Goal: Task Accomplishment & Management: Use online tool/utility

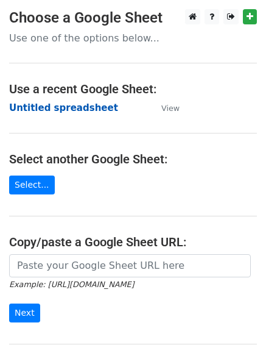
click at [88, 104] on strong "Untitled spreadsheet" at bounding box center [63, 107] width 109 height 11
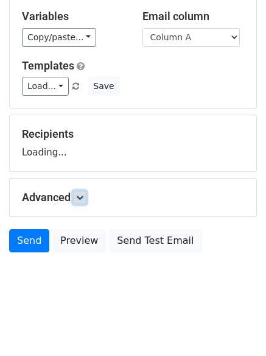
click at [80, 201] on link at bounding box center [79, 197] width 13 height 13
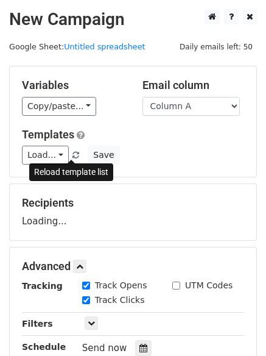
click at [72, 152] on span at bounding box center [75, 156] width 7 height 8
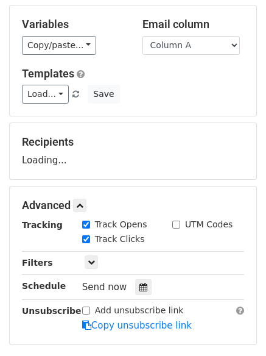
click at [136, 280] on div at bounding box center [143, 287] width 16 height 16
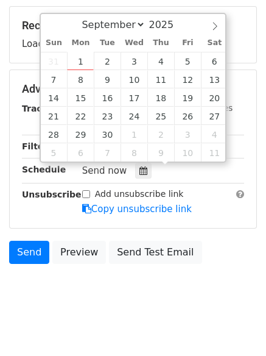
scroll to position [188, 0]
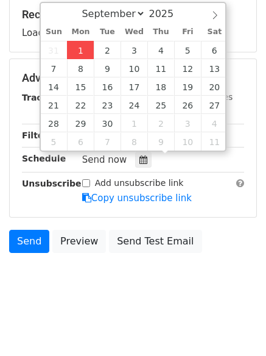
type input "2025-09-01 12:54"
type input "54"
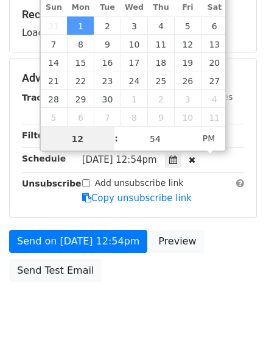
scroll to position [1, 0]
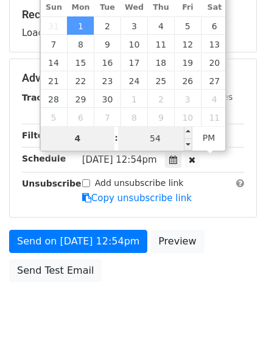
type input "4"
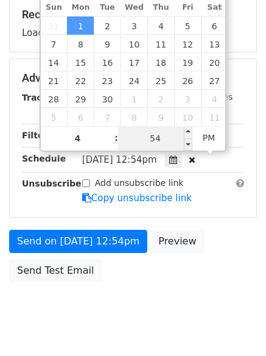
type input "2025-09-01 16:54"
type input "04"
click at [164, 131] on input "54" at bounding box center [155, 138] width 74 height 24
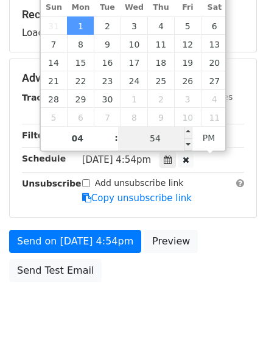
type input "0"
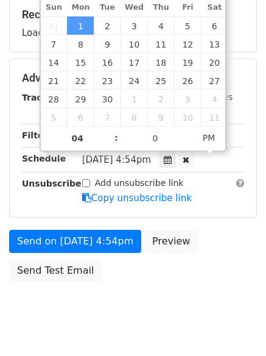
type input "2025-09-01 16:00"
click at [135, 311] on body "New Campaign Daily emails left: 50 Google Sheet: Untitled spreadsheet Variables…" at bounding box center [133, 79] width 266 height 516
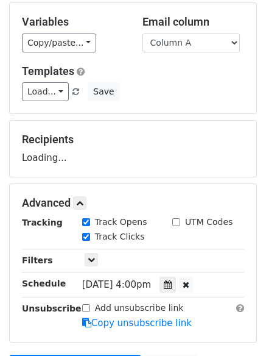
scroll to position [127, 0]
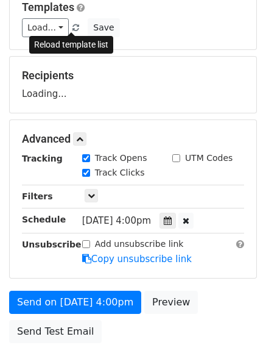
click at [71, 23] on link at bounding box center [76, 27] width 10 height 9
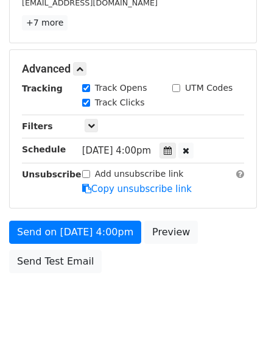
scroll to position [266, 0]
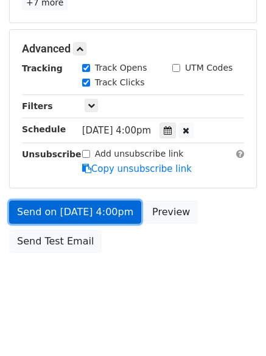
click at [98, 208] on link "Send on Sep 1 at 4:00pm" at bounding box center [75, 211] width 132 height 23
click at [102, 219] on link "Send on Sep 1 at 4:00pm" at bounding box center [75, 211] width 132 height 23
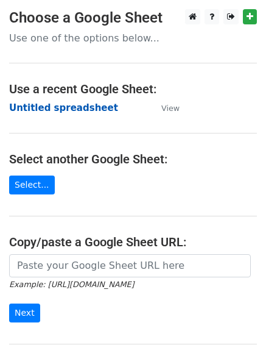
click at [88, 111] on strong "Untitled spreadsheet" at bounding box center [63, 107] width 109 height 11
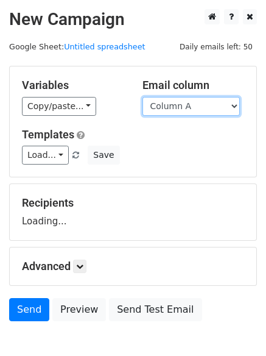
click at [213, 108] on select "Column A Column B Column C Column D Column E" at bounding box center [191, 106] width 97 height 19
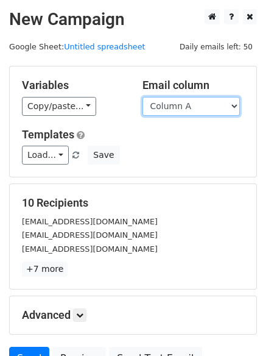
drag, startPoint x: 199, startPoint y: 104, endPoint x: 197, endPoint y: 110, distance: 6.2
click at [199, 104] on select "Column A Column B Column C Column D Column E" at bounding box center [191, 106] width 97 height 19
select select "Column B"
click at [143, 97] on select "Column A Column B Column C Column D Column E" at bounding box center [191, 106] width 97 height 19
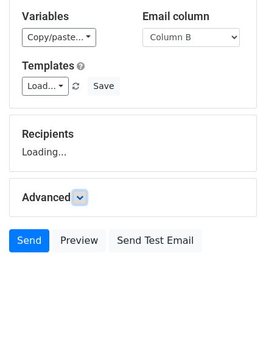
click at [83, 200] on icon at bounding box center [79, 197] width 7 height 7
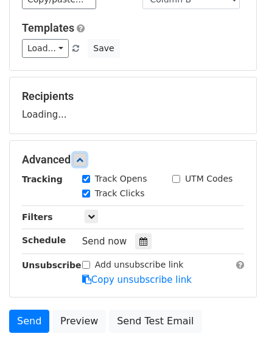
scroll to position [166, 0]
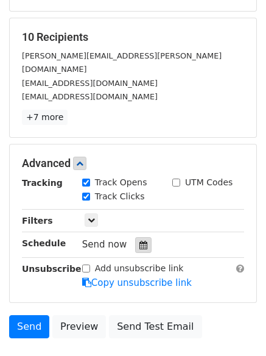
click at [143, 237] on div at bounding box center [143, 245] width 16 height 16
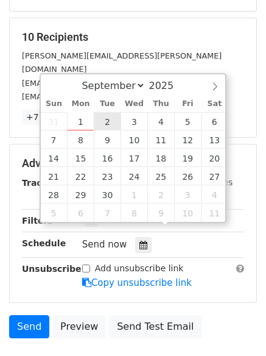
type input "2025-09-02 12:00"
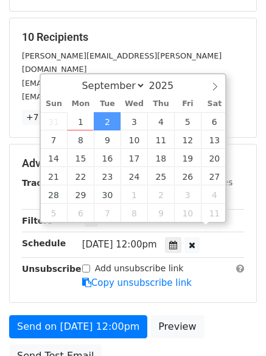
scroll to position [1, 0]
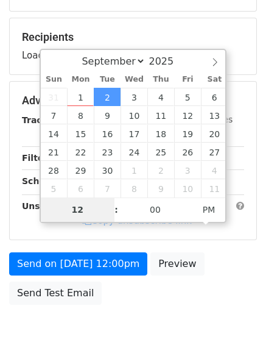
type input "5"
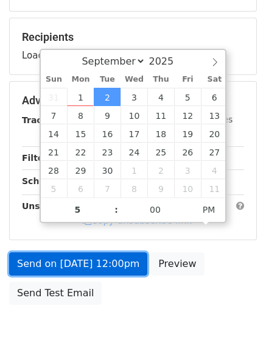
type input "2025-09-02 17:00"
drag, startPoint x: 92, startPoint y: 265, endPoint x: 101, endPoint y: 275, distance: 13.8
click at [92, 266] on form "Variables Copy/paste... {{Column A}} {{Column B}} {{Column C}} {{Column D}} {{C…" at bounding box center [133, 105] width 248 height 411
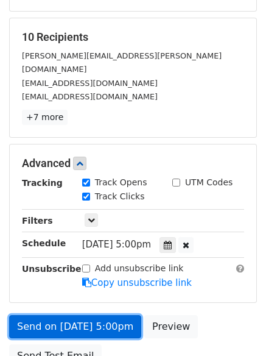
click at [96, 315] on link "Send on Sep 2 at 5:00pm" at bounding box center [75, 326] width 132 height 23
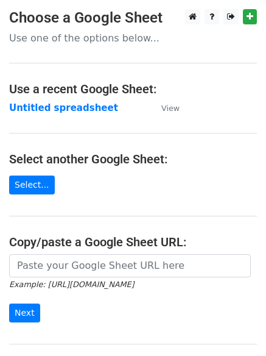
click at [91, 118] on main "Choose a Google Sheet Use one of the options below... Use a recent Google Sheet…" at bounding box center [133, 198] width 266 height 378
click at [93, 111] on strong "Untitled spreadsheet" at bounding box center [63, 107] width 109 height 11
click at [197, 110] on main "Choose a Google Sheet Use one of the options below... Use a recent Google Sheet…" at bounding box center [133, 198] width 266 height 378
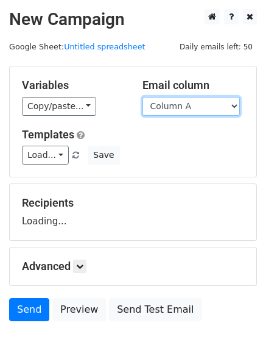
drag, startPoint x: 0, startPoint y: 0, endPoint x: 197, endPoint y: 110, distance: 225.8
click at [197, 110] on select "Column A Column B Column C Column D Column E" at bounding box center [191, 106] width 97 height 19
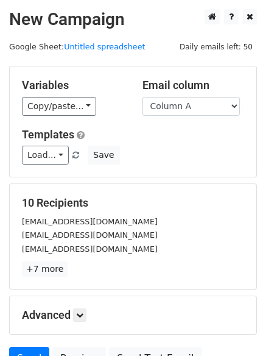
click at [191, 165] on div "Variables Copy/paste... {{Column A}} {{Column B}} {{Column C}} {{Column D}} {{C…" at bounding box center [133, 121] width 247 height 110
click at [210, 105] on select "Column A Column B Column C Column D Column E" at bounding box center [191, 106] width 97 height 19
select select "Column C"
click at [143, 97] on select "Column A Column B Column C Column D Column E" at bounding box center [191, 106] width 97 height 19
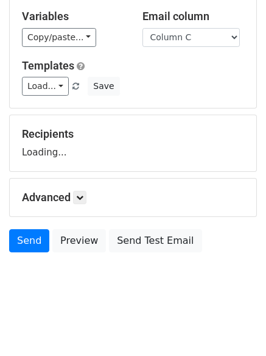
click at [80, 205] on div "Advanced Tracking Track Opens UTM Codes Track Clicks Filters Only include sprea…" at bounding box center [133, 197] width 247 height 38
click at [85, 202] on link at bounding box center [79, 197] width 13 height 13
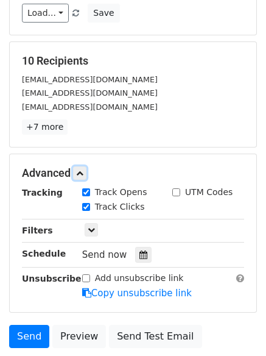
scroll to position [148, 0]
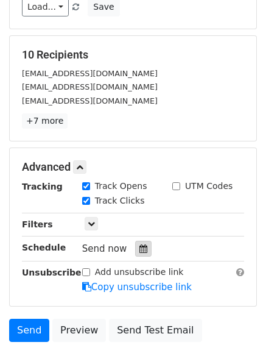
click at [140, 250] on icon at bounding box center [143, 248] width 8 height 9
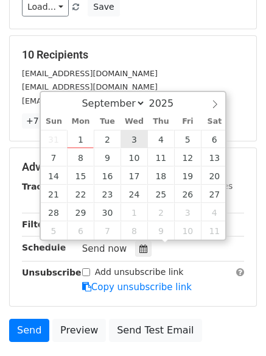
type input "2025-09-03 12:00"
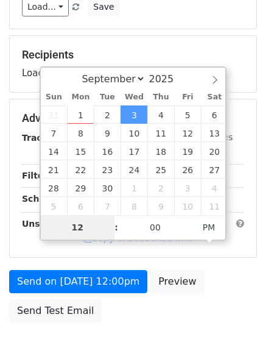
type input "6"
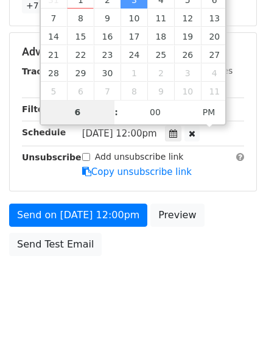
scroll to position [266, 0]
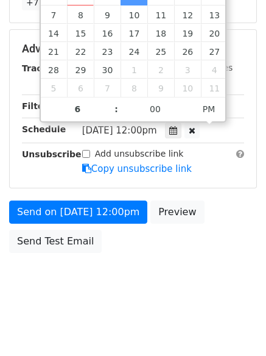
type input "2025-09-03 18:00"
click at [128, 288] on body "New Campaign Daily emails left: 50 Google Sheet: Untitled spreadsheet Variables…" at bounding box center [133, 25] width 266 height 565
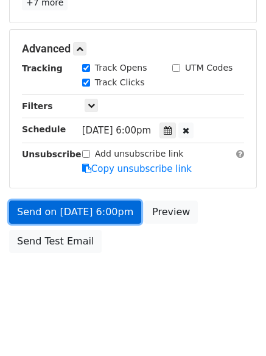
click at [108, 218] on link "Send on Sep 3 at 6:00pm" at bounding box center [75, 211] width 132 height 23
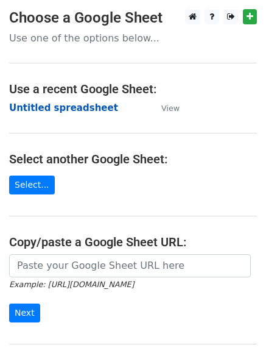
click at [82, 106] on strong "Untitled spreadsheet" at bounding box center [63, 107] width 109 height 11
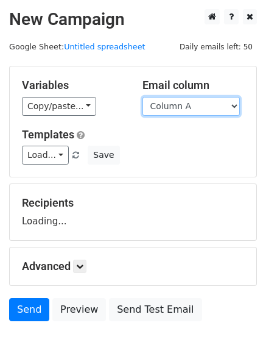
click at [198, 106] on select "Column A Column B Column C Column D Column E" at bounding box center [191, 106] width 97 height 19
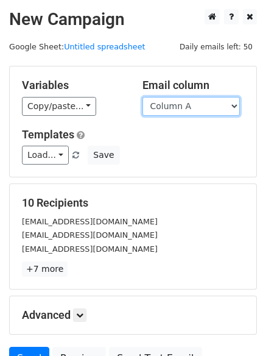
drag, startPoint x: 196, startPoint y: 106, endPoint x: 194, endPoint y: 113, distance: 6.9
click at [196, 106] on select "Column A Column B Column C Column D Column E" at bounding box center [191, 106] width 97 height 19
select select "Column D"
click at [143, 97] on select "Column A Column B Column C Column D Column E" at bounding box center [191, 106] width 97 height 19
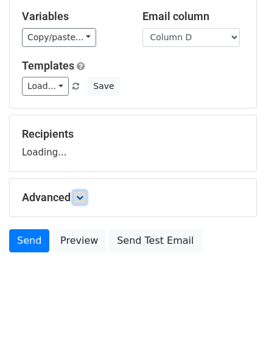
click at [83, 197] on icon at bounding box center [79, 197] width 7 height 7
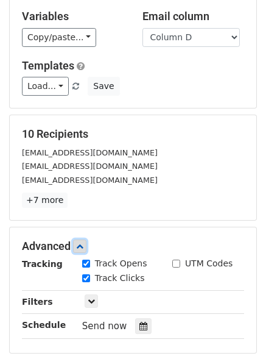
scroll to position [191, 0]
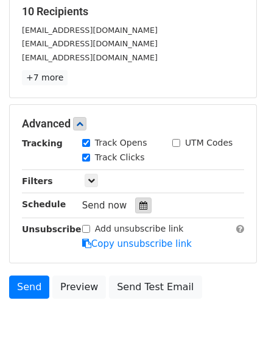
click at [144, 211] on div at bounding box center [143, 205] width 16 height 16
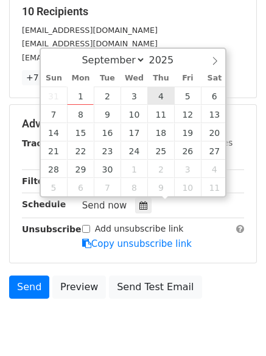
type input "2025-09-04 12:00"
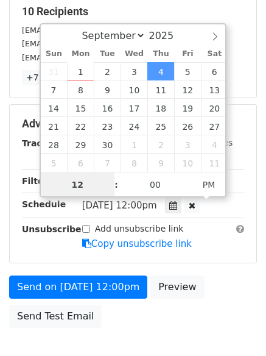
scroll to position [1, 0]
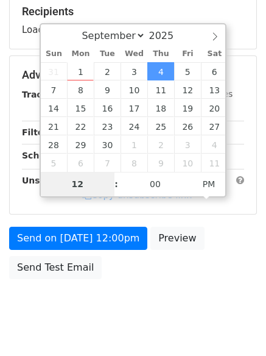
type input "7"
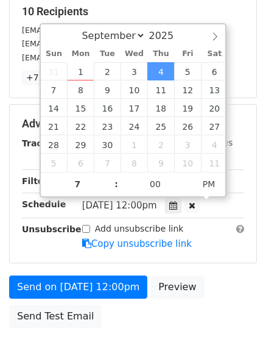
type input "2025-09-04 19:00"
click at [113, 324] on div "Send on Sep 4 at 12:00pm Preview Send Test Email" at bounding box center [133, 304] width 266 height 58
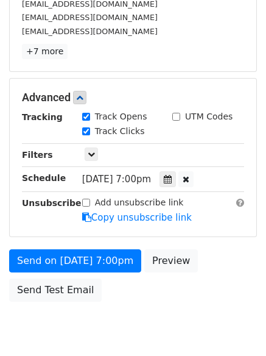
scroll to position [266, 0]
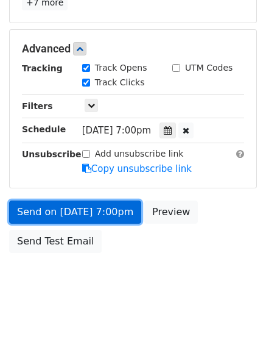
click at [119, 216] on link "Send on Sep 4 at 7:00pm" at bounding box center [75, 211] width 132 height 23
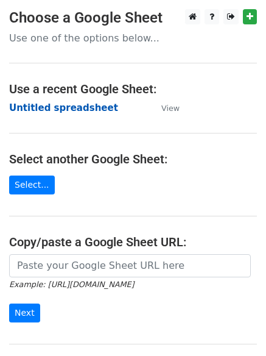
click at [90, 108] on strong "Untitled spreadsheet" at bounding box center [63, 107] width 109 height 11
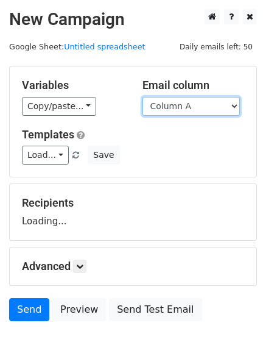
click at [222, 112] on select "Column A Column B Column C Column D Column E" at bounding box center [191, 106] width 97 height 19
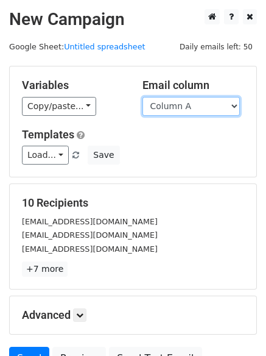
drag, startPoint x: 209, startPoint y: 103, endPoint x: 205, endPoint y: 111, distance: 8.7
click at [209, 103] on select "Column A Column B Column C Column D Column E" at bounding box center [191, 106] width 97 height 19
select select "Column E"
click at [143, 97] on select "Column A Column B Column C Column D Column E" at bounding box center [191, 106] width 97 height 19
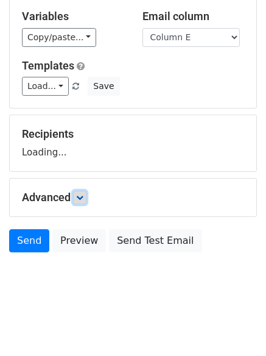
click at [80, 202] on link at bounding box center [79, 197] width 13 height 13
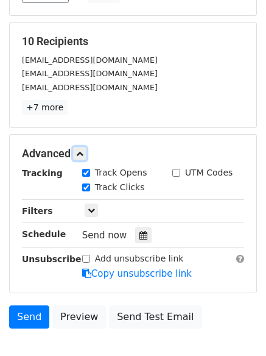
scroll to position [188, 0]
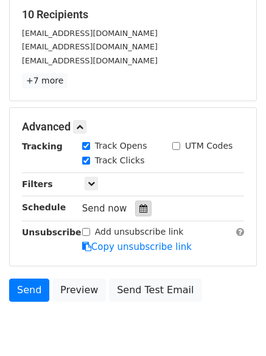
click at [135, 208] on div at bounding box center [143, 208] width 16 height 16
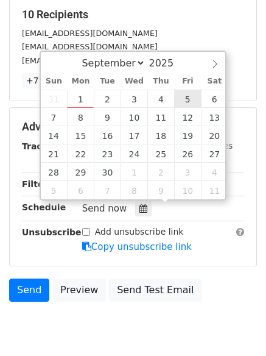
type input "[DATE] 12:00"
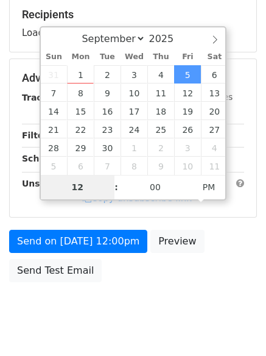
type input "8"
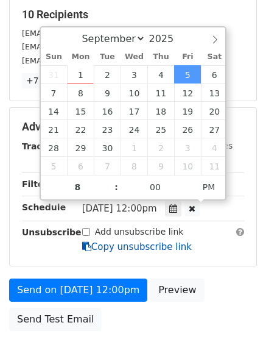
type input "[DATE] 20:00"
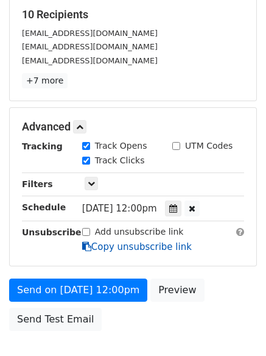
click at [86, 245] on icon at bounding box center [86, 246] width 9 height 9
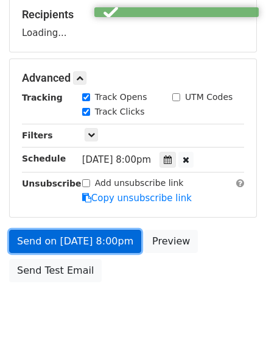
click at [91, 231] on link "Send on [DATE] 8:00pm" at bounding box center [75, 241] width 132 height 23
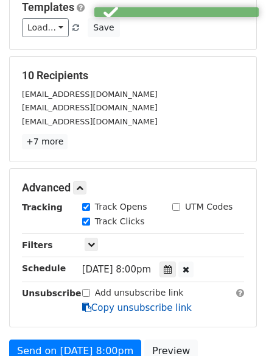
scroll to position [176, 0]
